Goal: Book appointment/travel/reservation

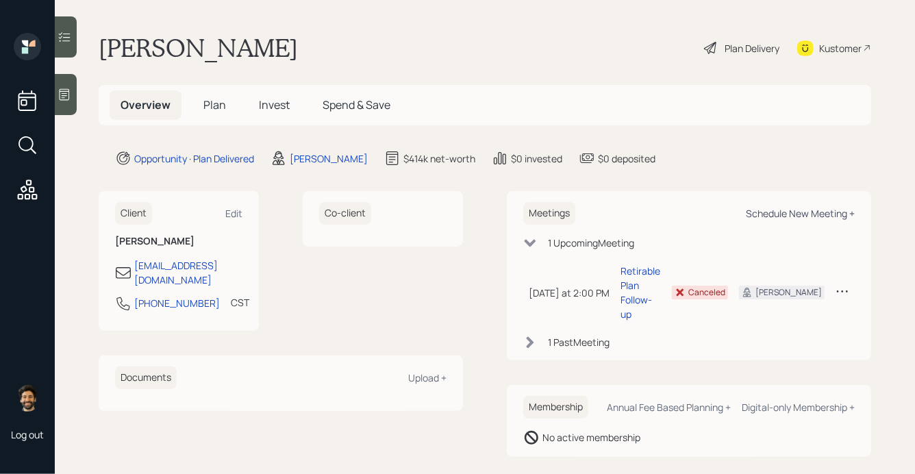
click at [782, 217] on div "Schedule New Meeting +" at bounding box center [800, 213] width 109 height 13
select select "f14b762f-c7c2-4b89-9227-8fa891345eea"
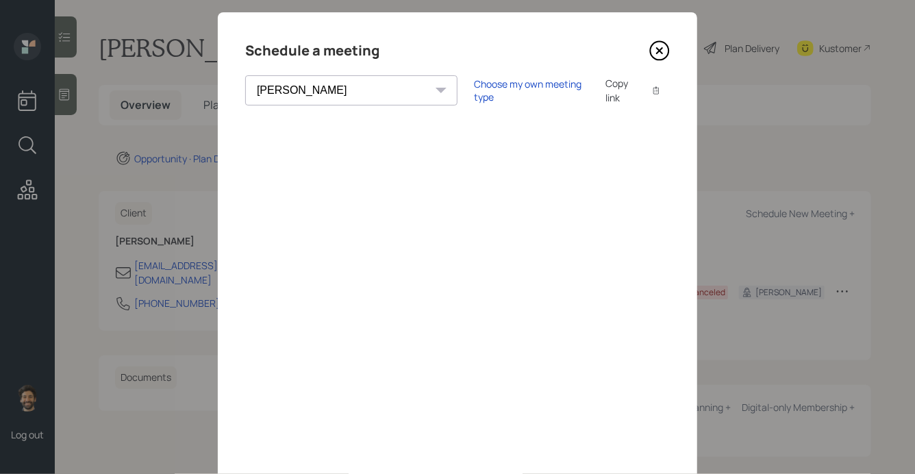
scroll to position [29, 0]
